Goal: Transaction & Acquisition: Purchase product/service

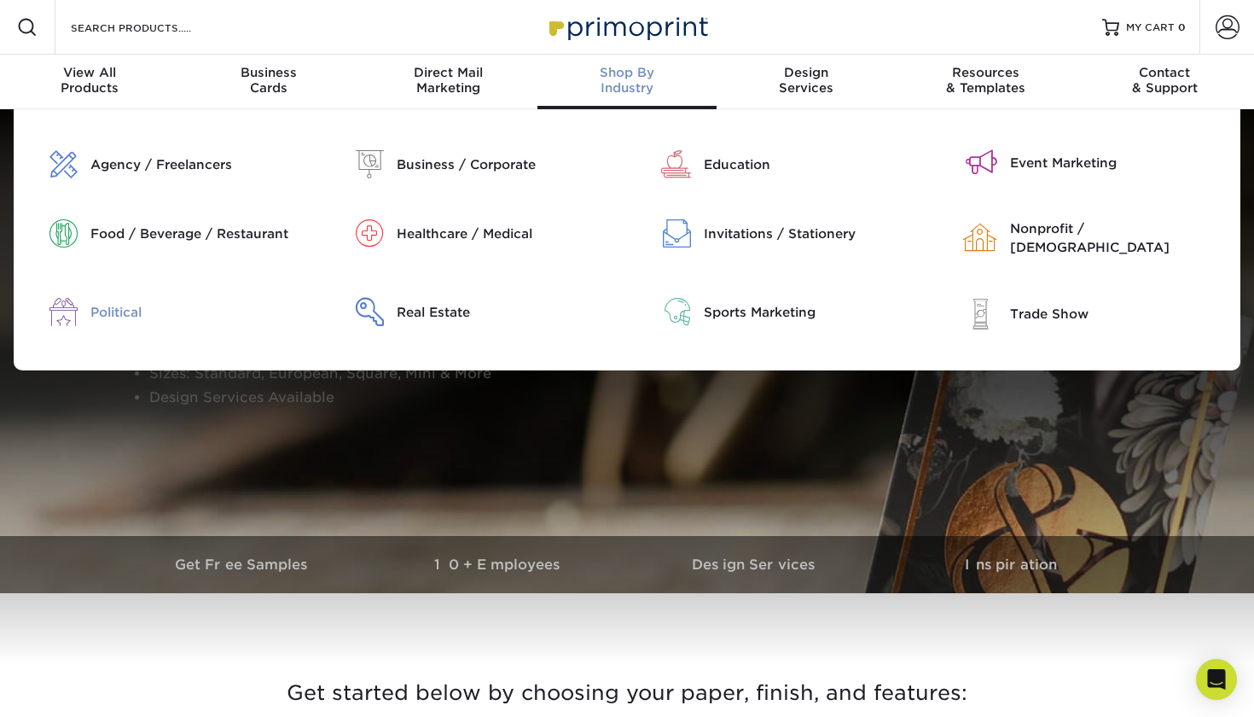
click at [125, 303] on div "Political" at bounding box center [199, 312] width 218 height 19
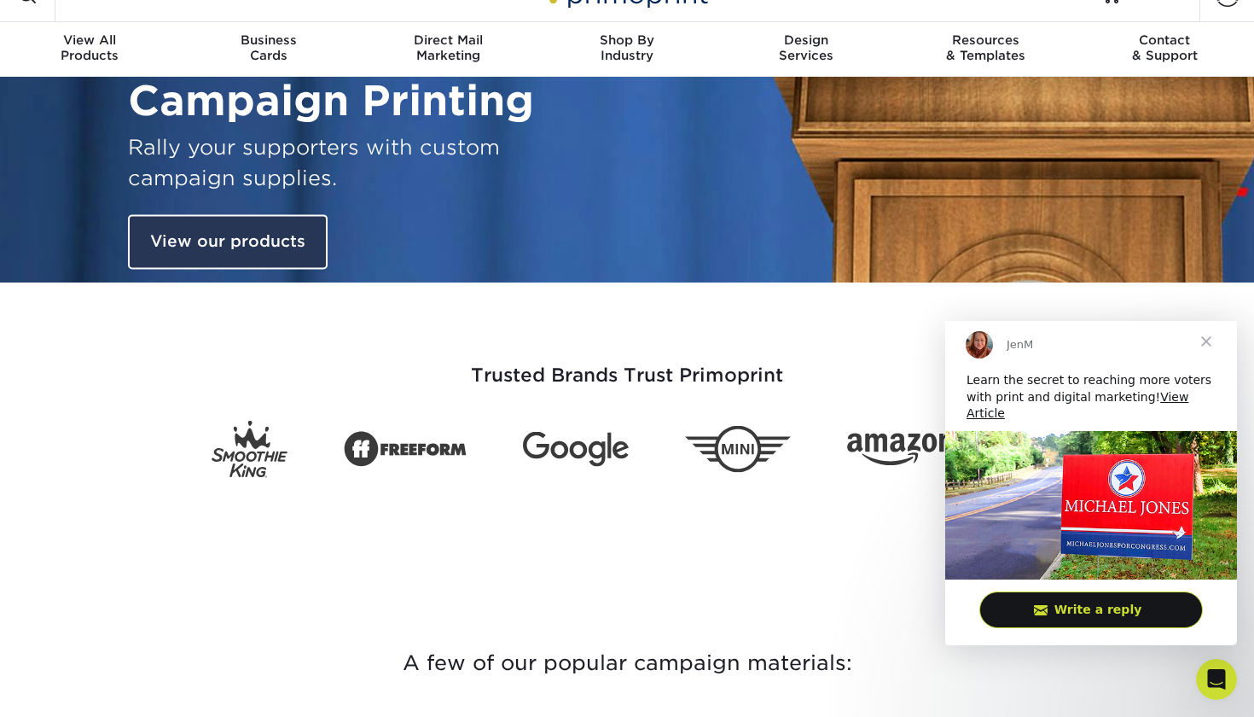
scroll to position [37, 0]
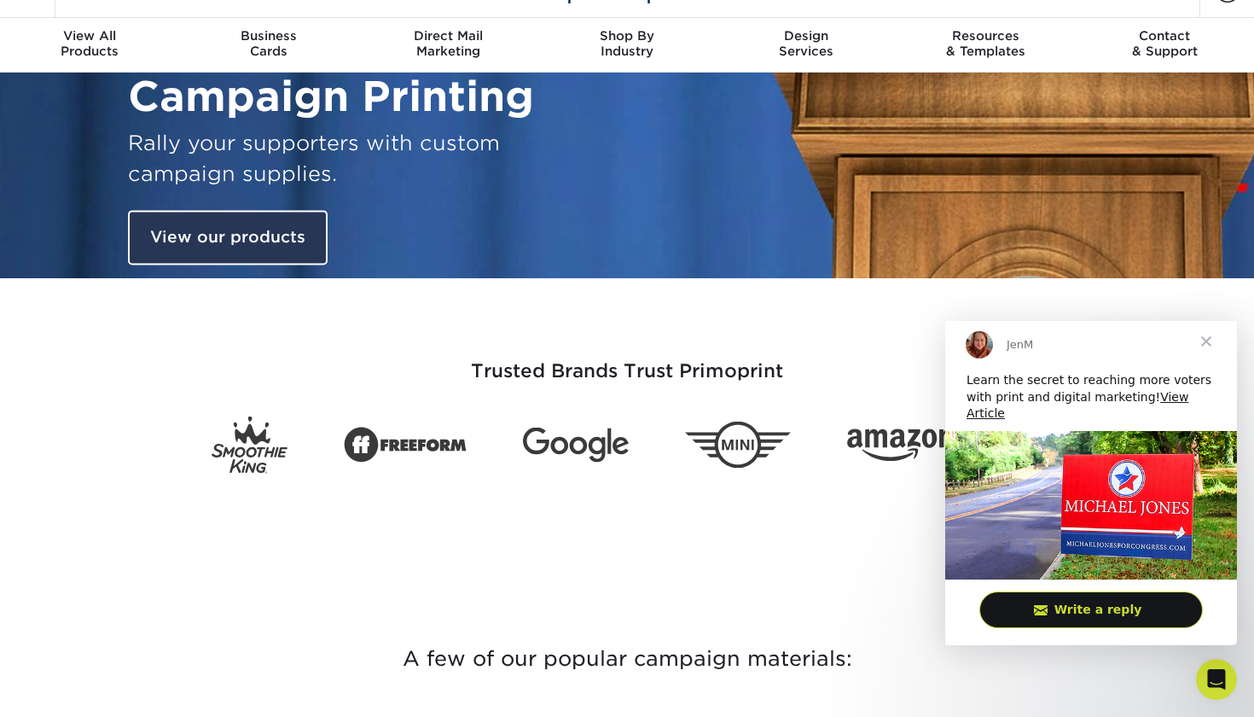
click at [1210, 355] on span "Close" at bounding box center [1205, 340] width 61 height 61
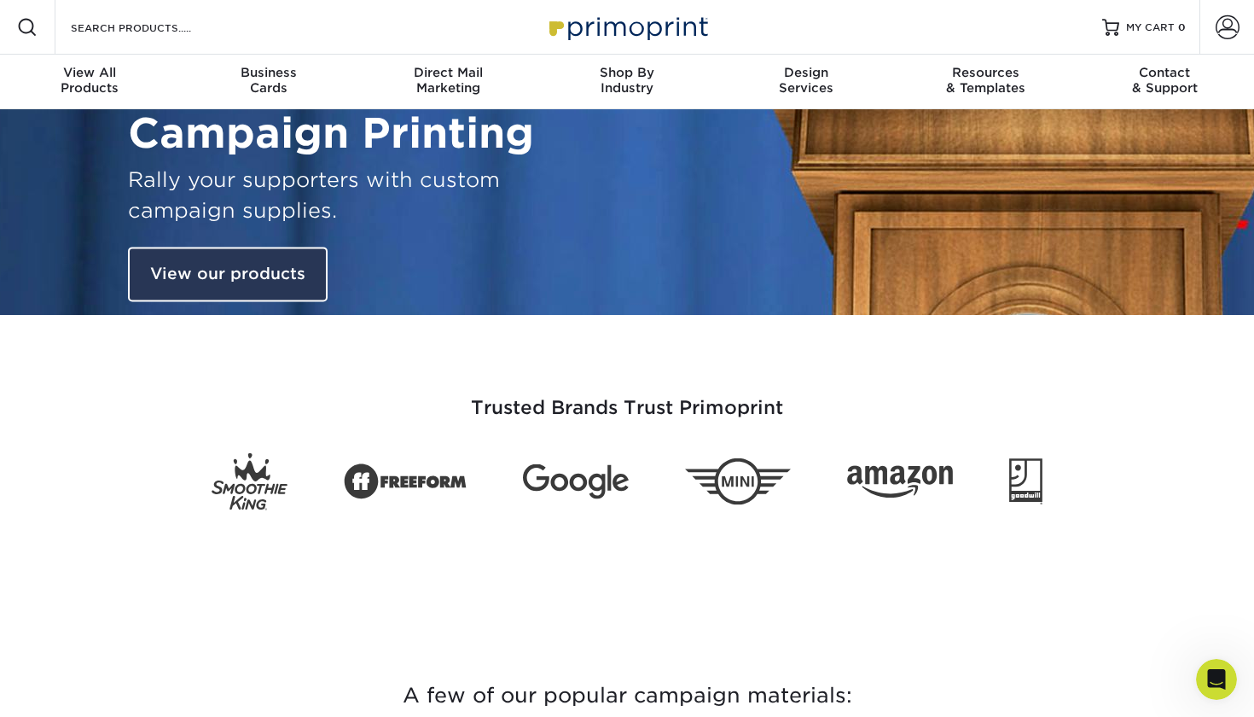
scroll to position [0, 0]
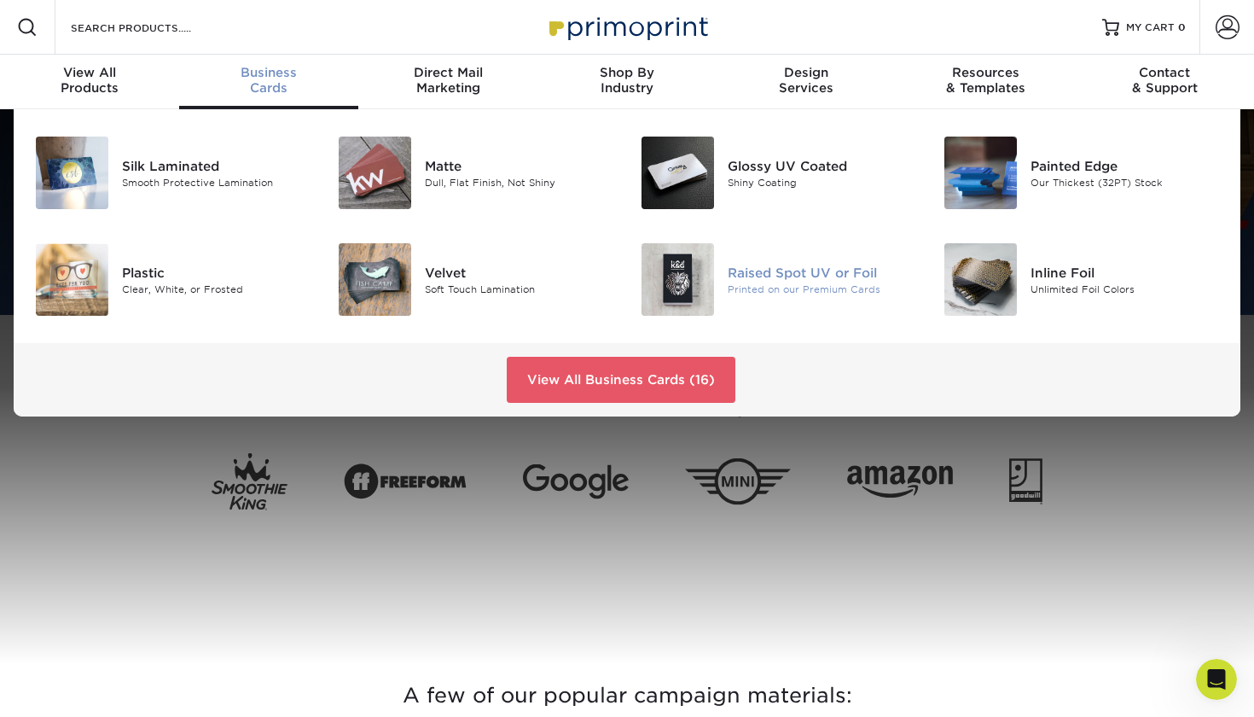
click at [816, 274] on div "Raised Spot UV or Foil" at bounding box center [822, 272] width 189 height 19
click at [1067, 179] on div "Our Thickest (32PT) Stock" at bounding box center [1124, 182] width 189 height 15
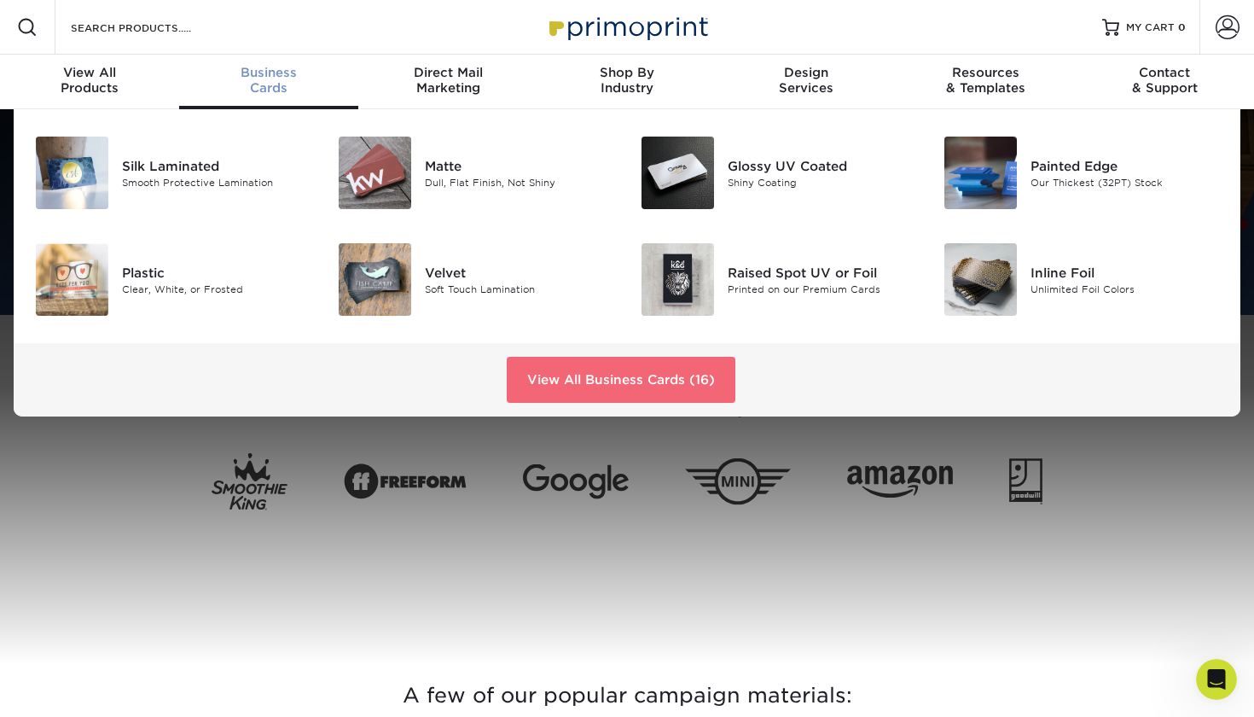
click at [617, 378] on link "View All Business Cards (16)" at bounding box center [621, 380] width 229 height 46
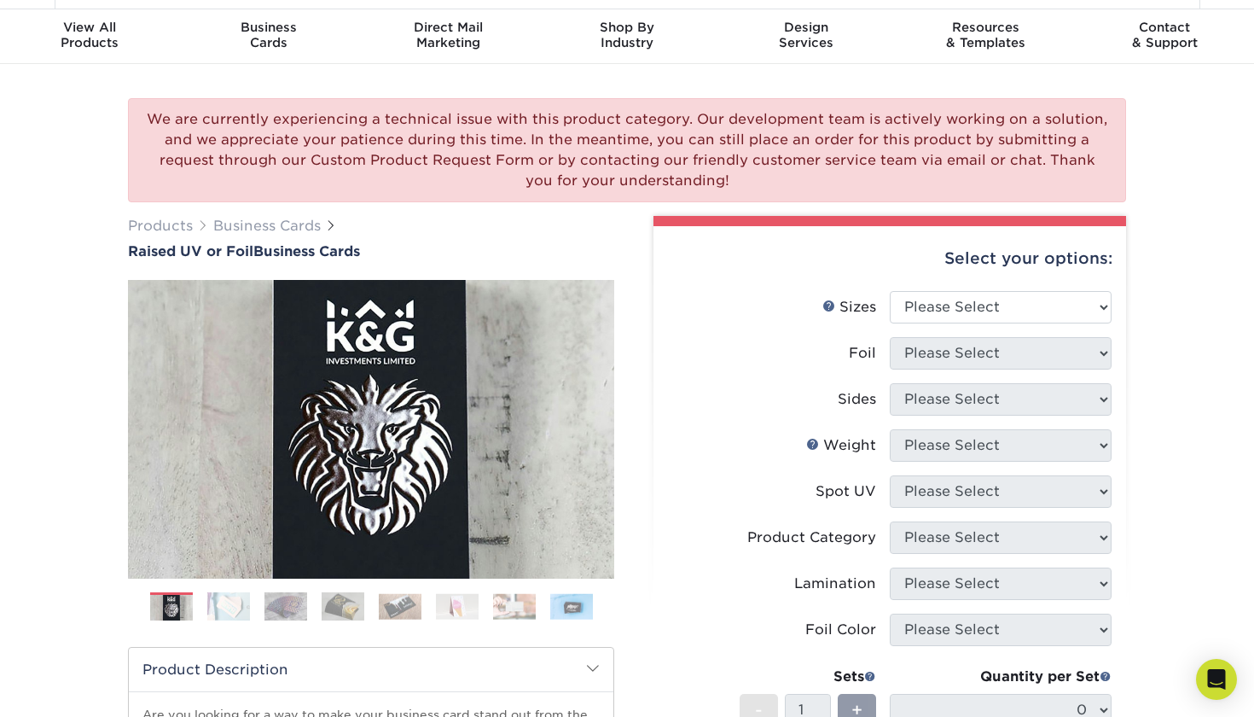
scroll to position [52, 0]
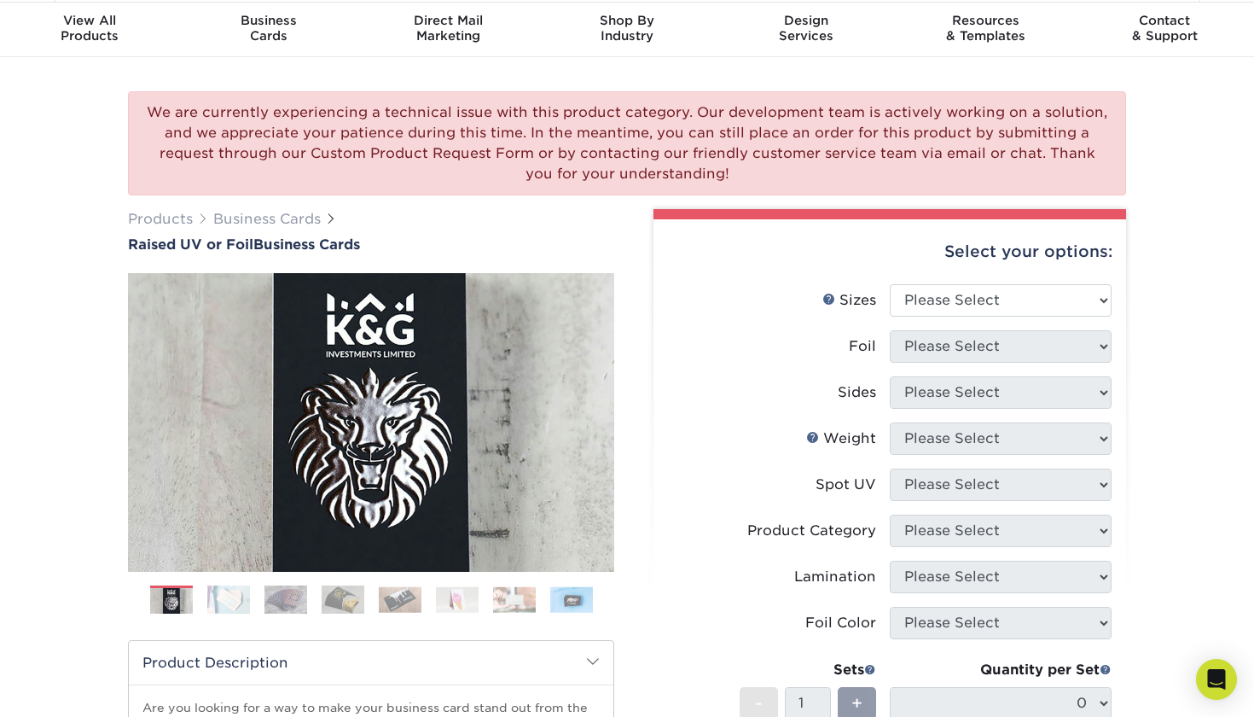
click at [220, 603] on img at bounding box center [228, 599] width 43 height 30
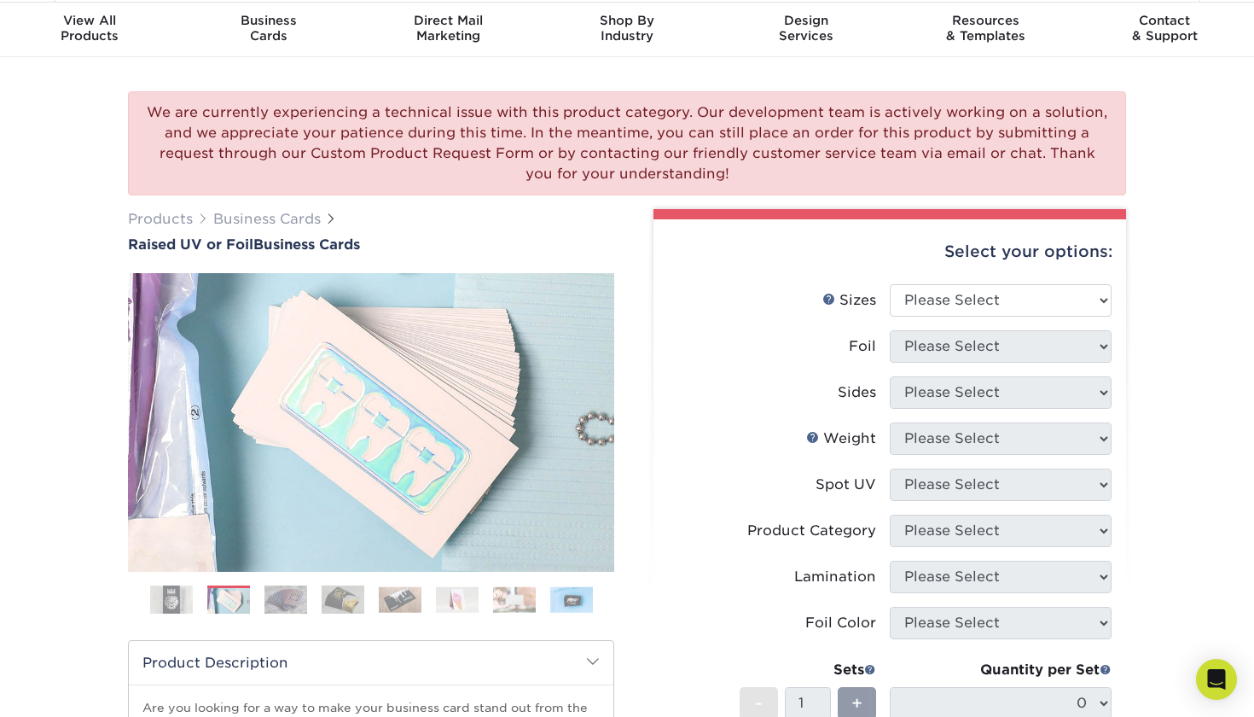
click at [270, 601] on img at bounding box center [285, 599] width 43 height 30
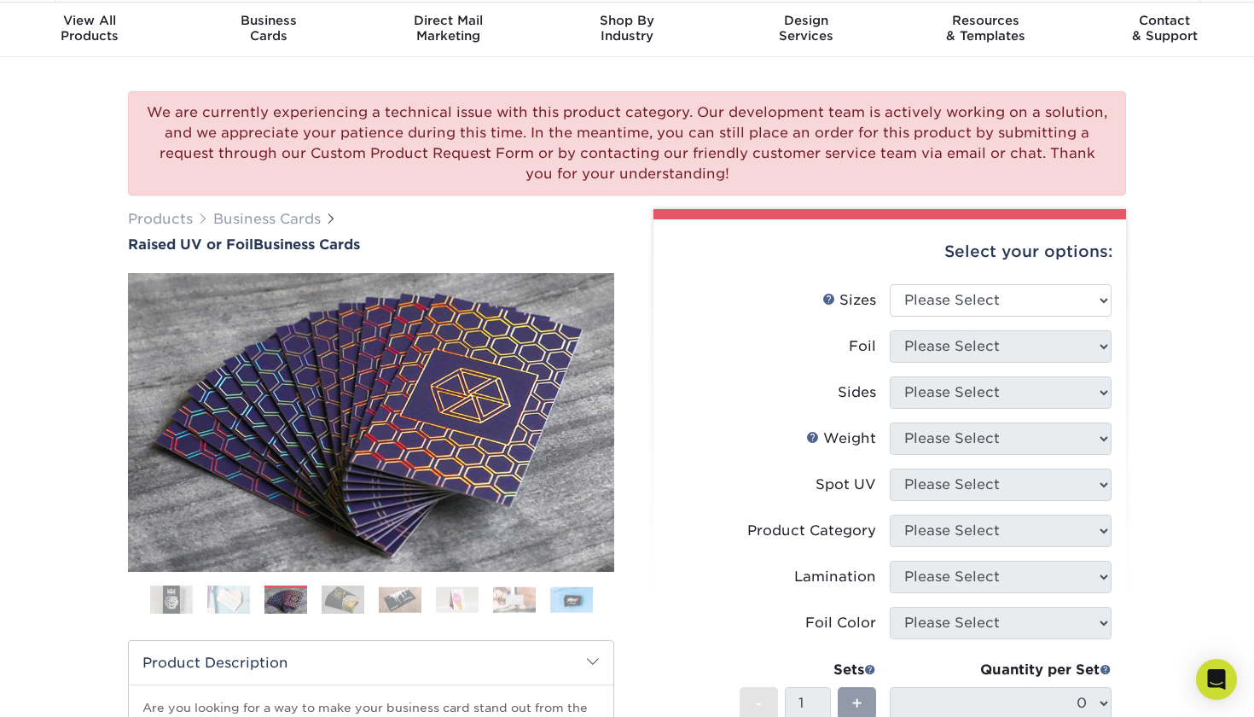
click at [354, 603] on img at bounding box center [343, 599] width 43 height 30
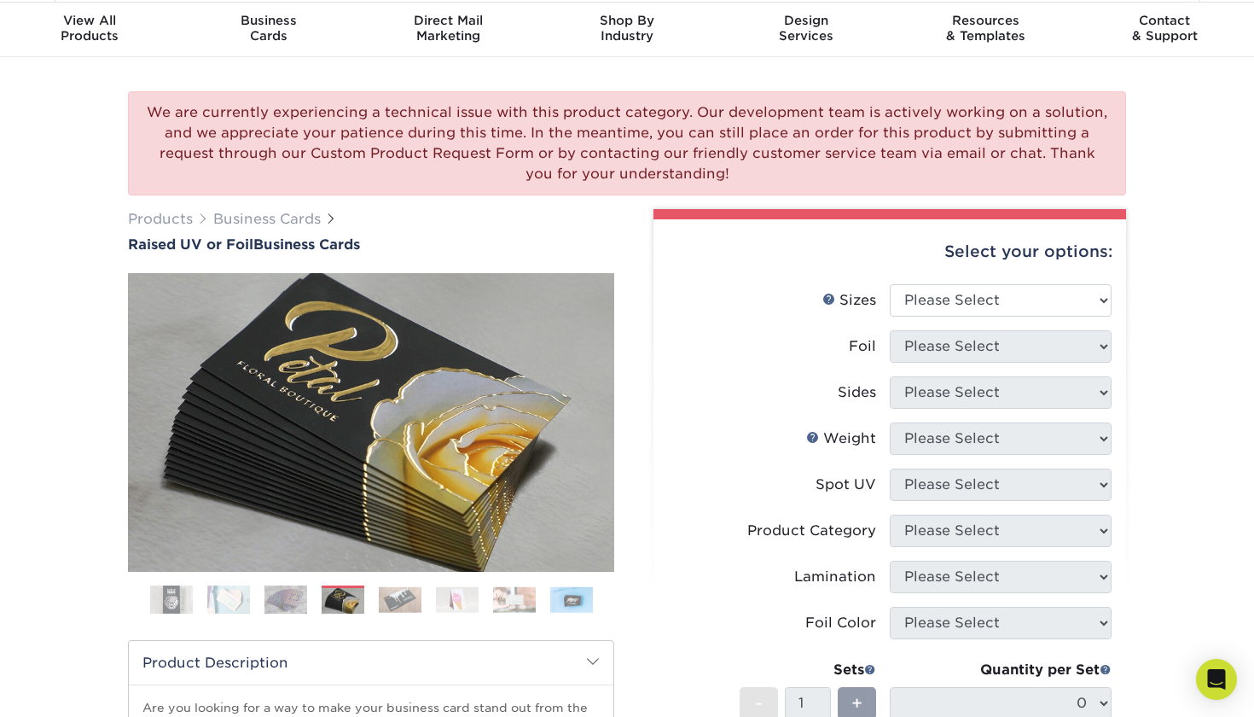
click at [402, 600] on img at bounding box center [400, 599] width 43 height 26
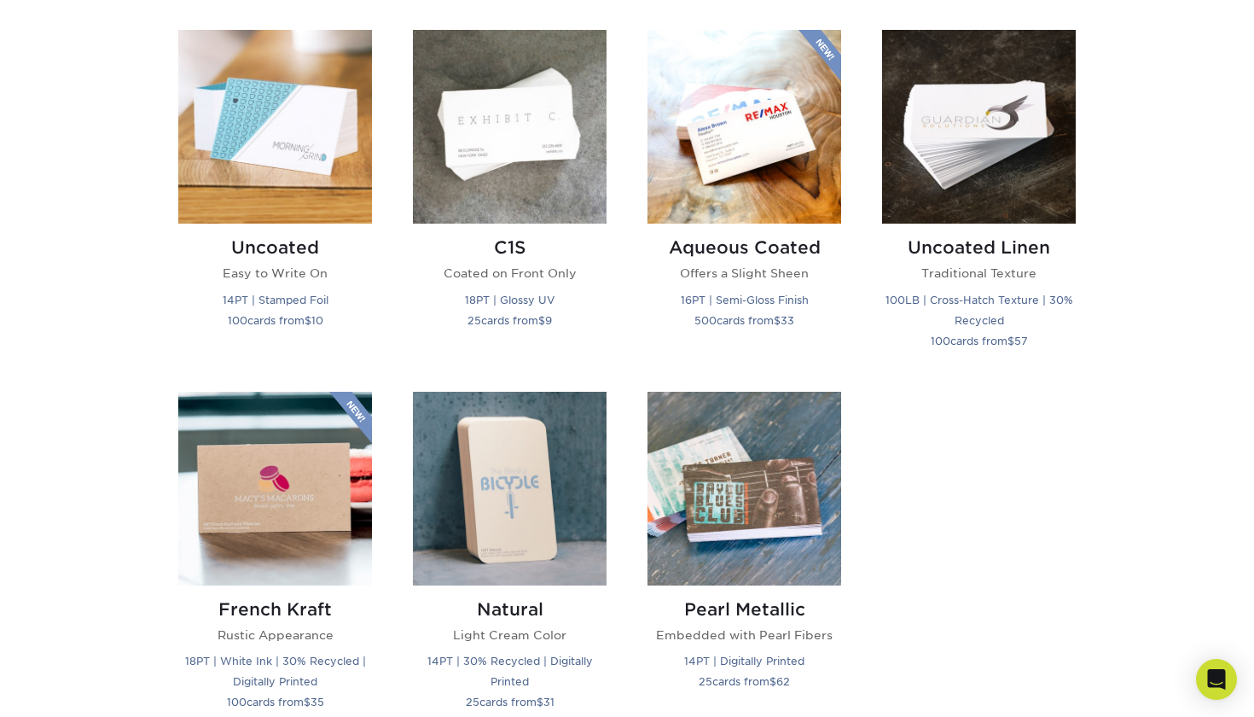
scroll to position [1552, 0]
click at [982, 247] on h2 "Uncoated Linen" at bounding box center [979, 247] width 194 height 20
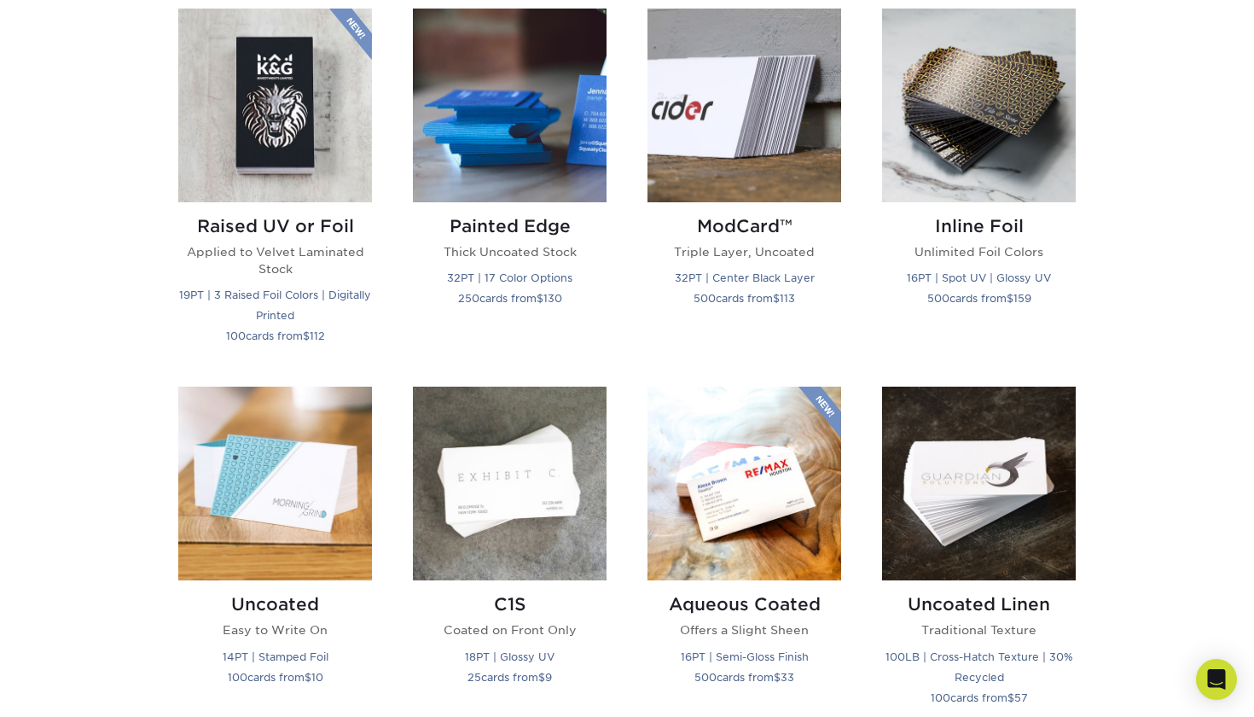
scroll to position [1193, 0]
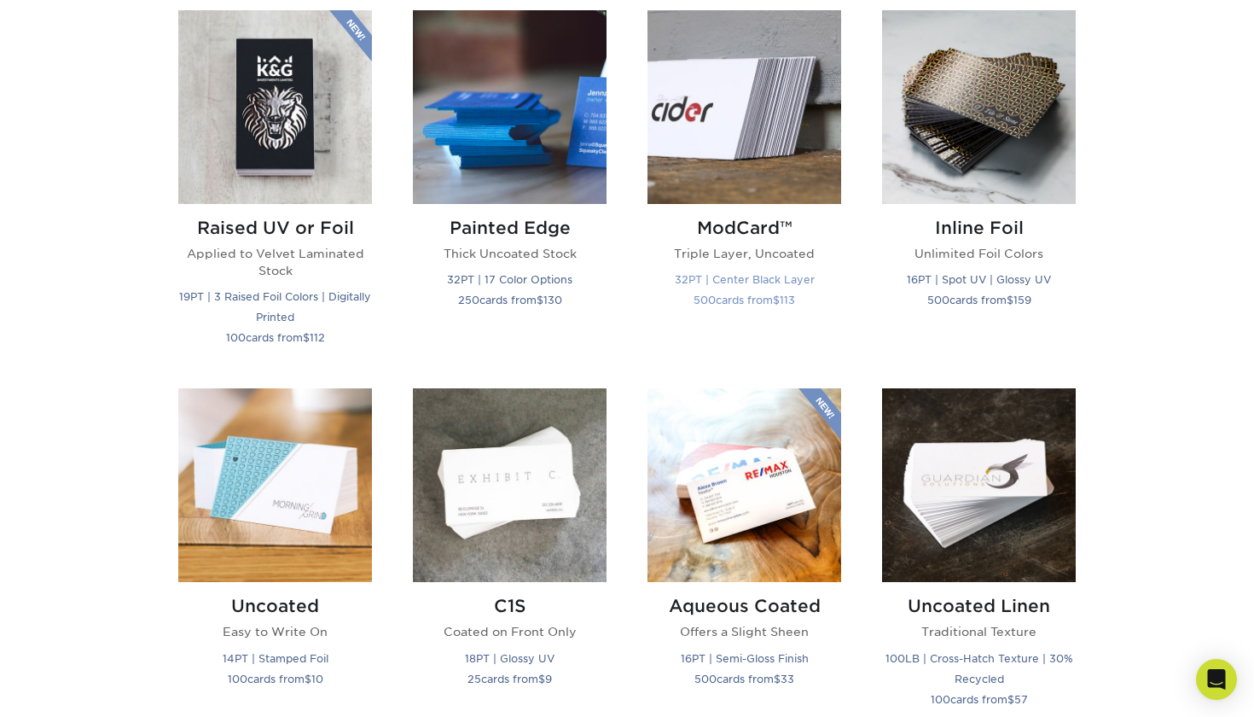
click at [735, 235] on h2 "ModCard™" at bounding box center [744, 228] width 194 height 20
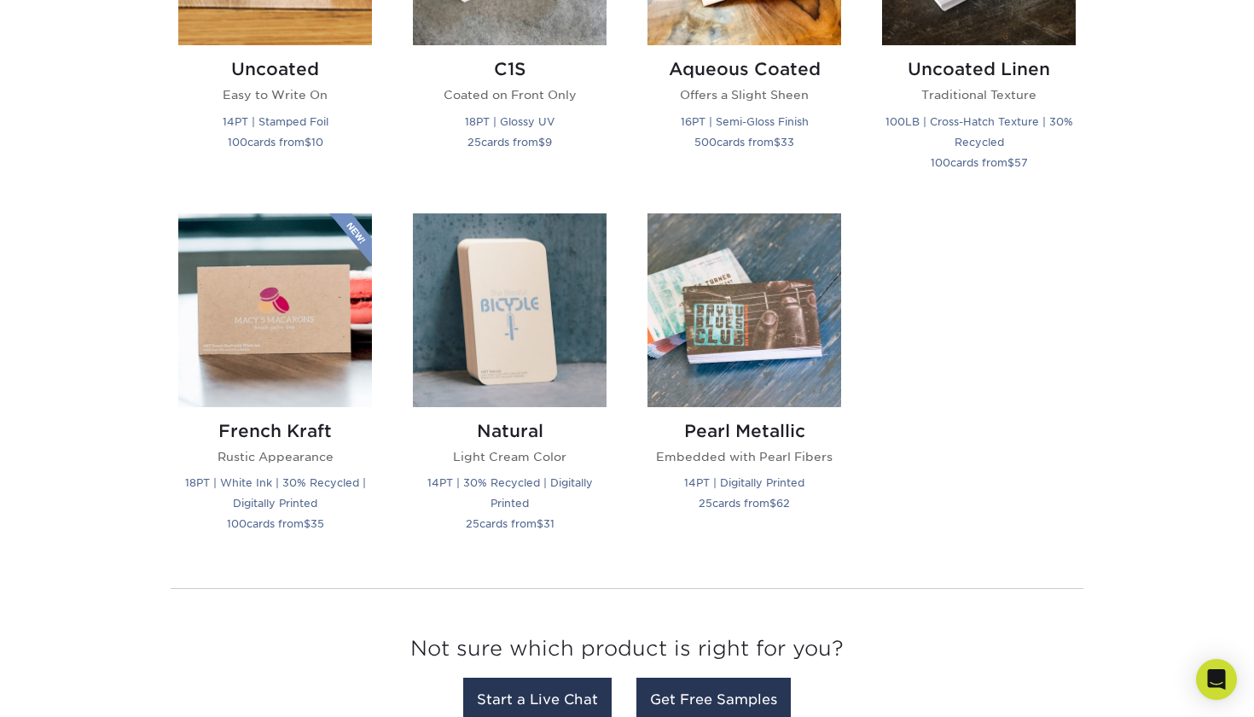
scroll to position [1732, 0]
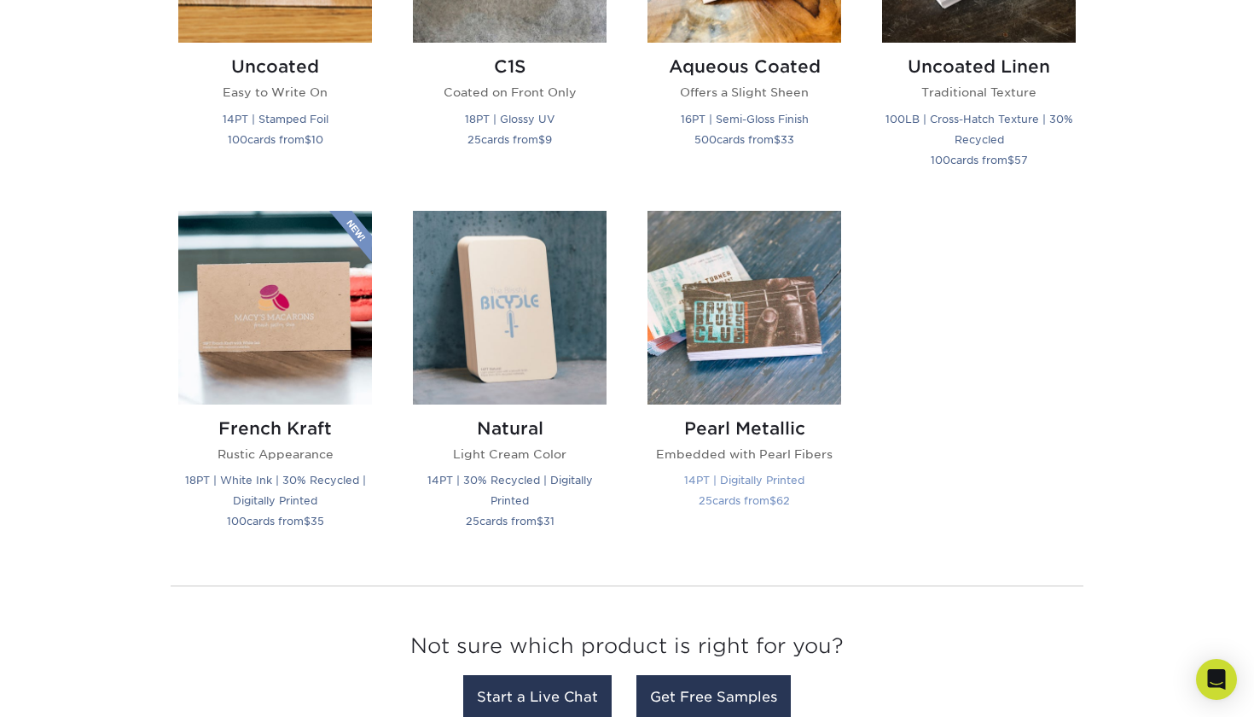
click at [774, 425] on h2 "Pearl Metallic" at bounding box center [744, 428] width 194 height 20
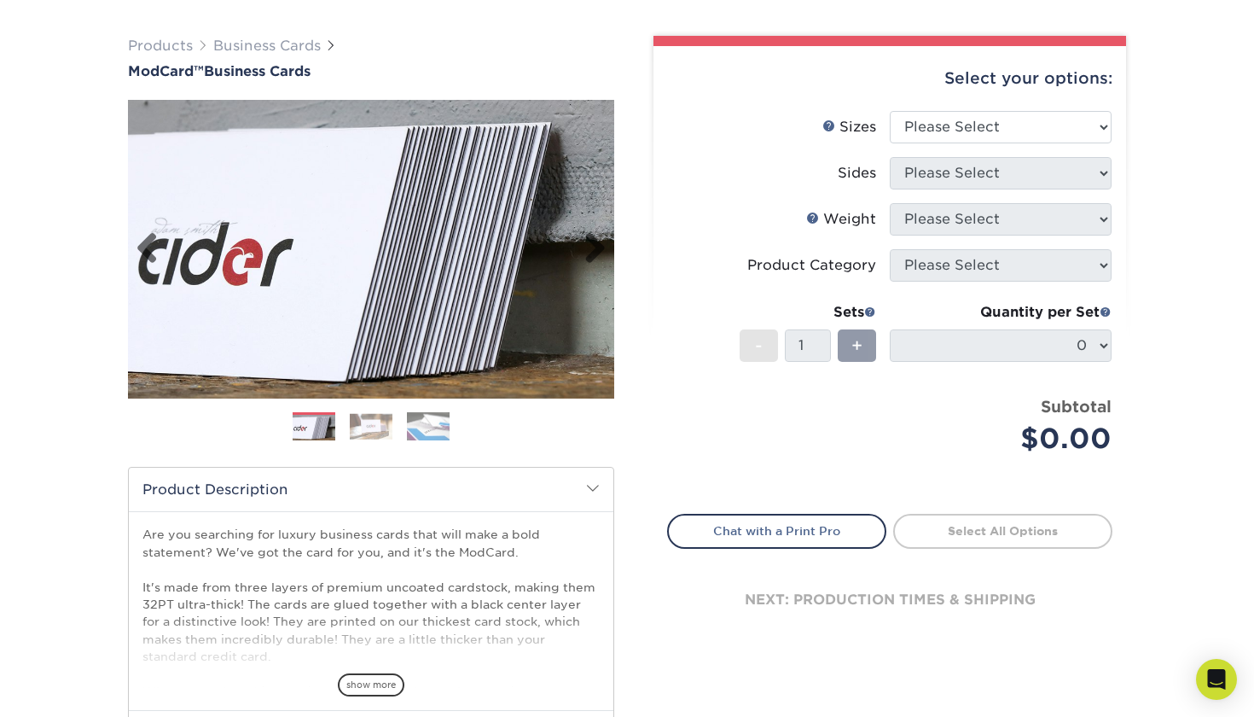
scroll to position [108, 0]
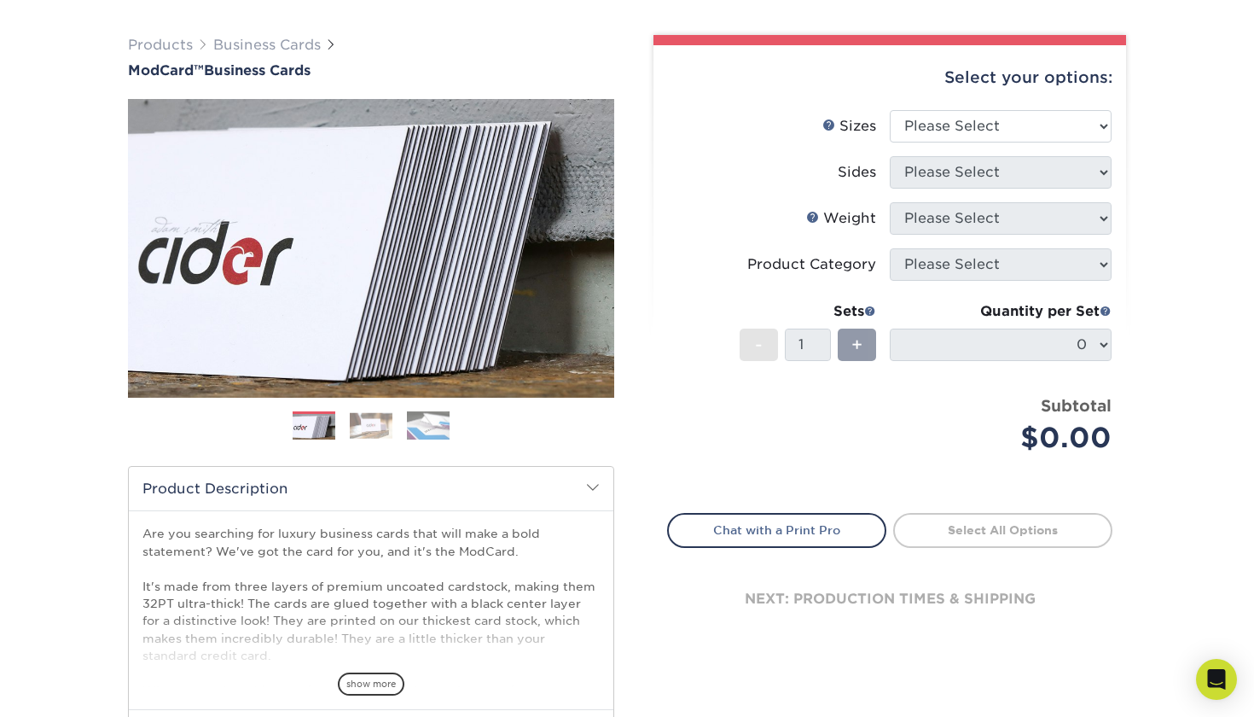
click at [357, 427] on img at bounding box center [371, 425] width 43 height 26
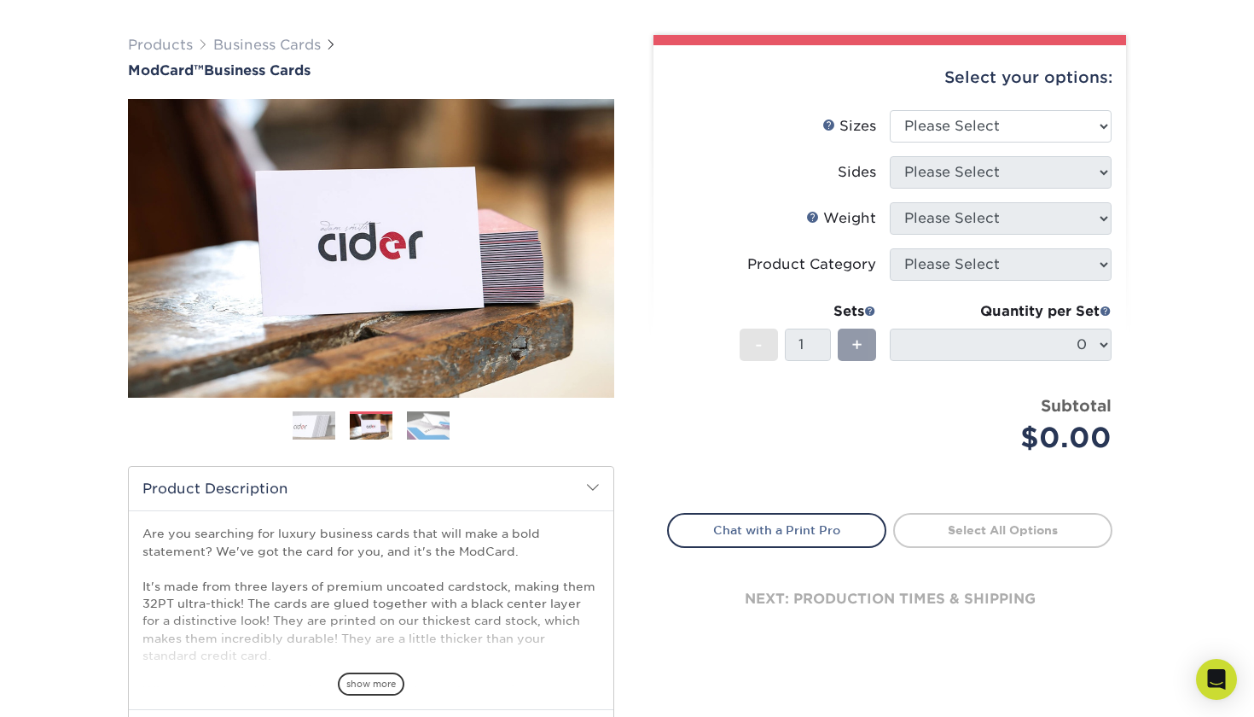
click at [421, 428] on img at bounding box center [428, 425] width 43 height 30
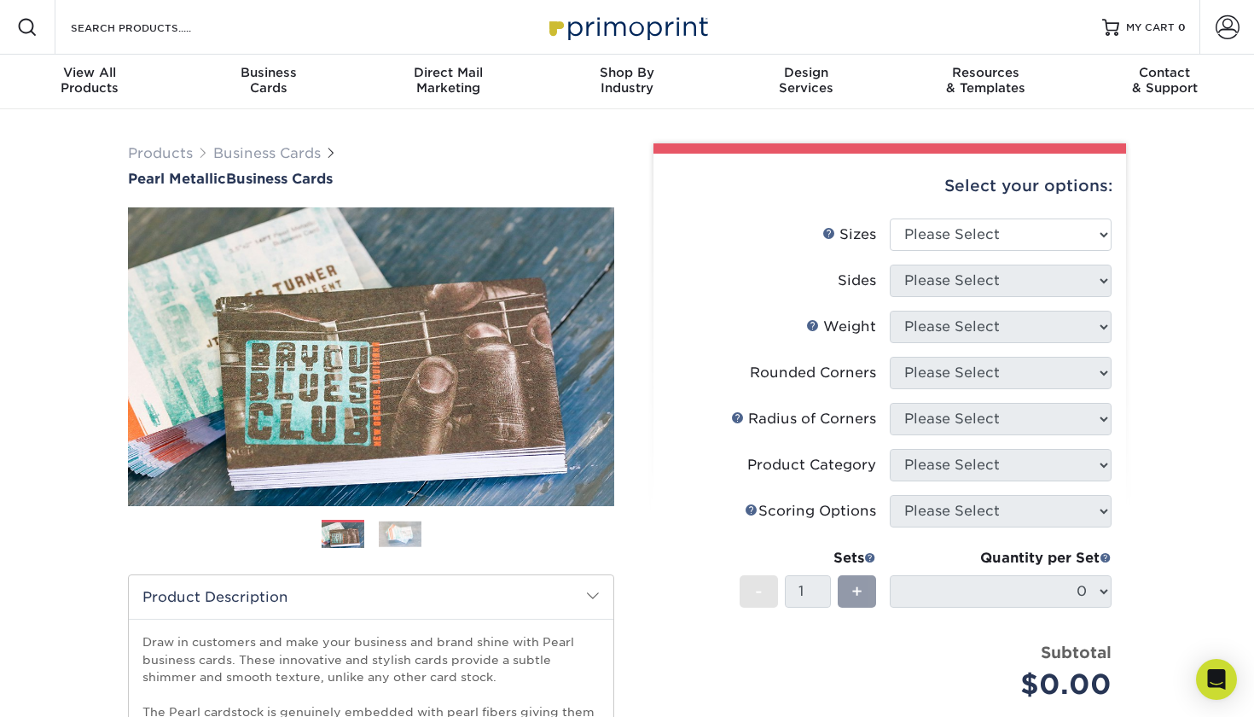
click at [397, 531] on img at bounding box center [400, 533] width 43 height 26
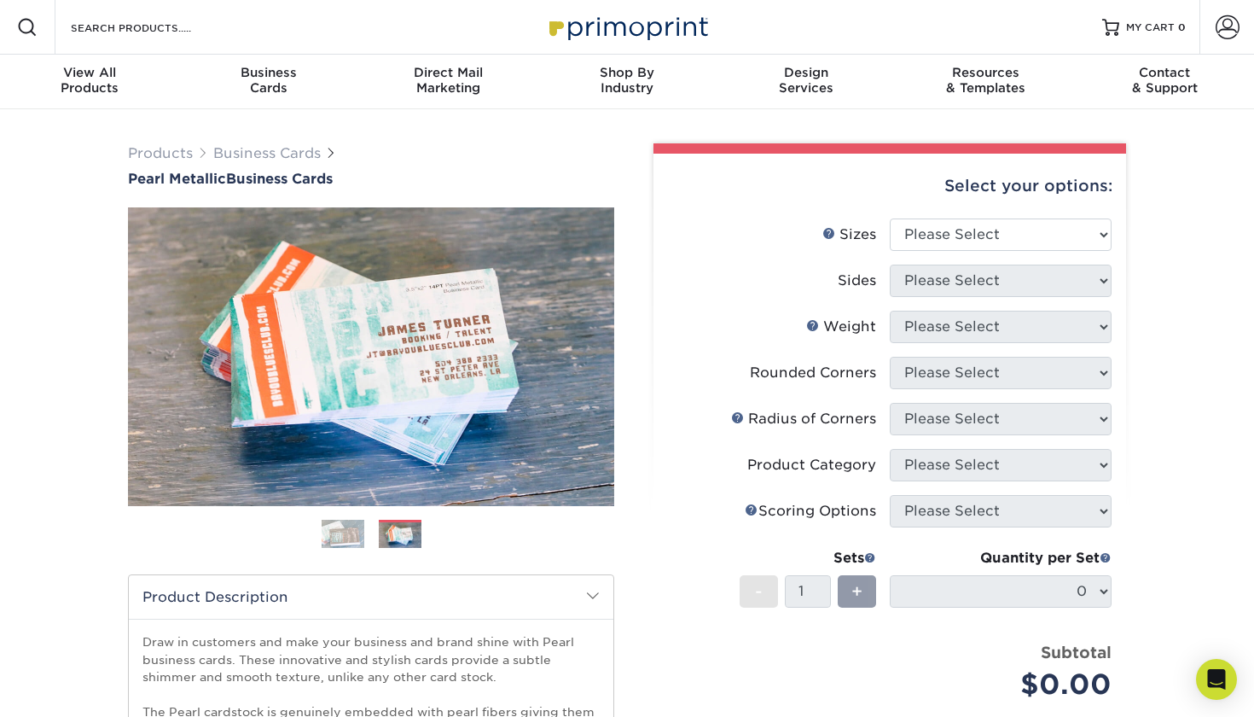
click at [351, 530] on img at bounding box center [343, 534] width 43 height 43
